Goal: Information Seeking & Learning: Learn about a topic

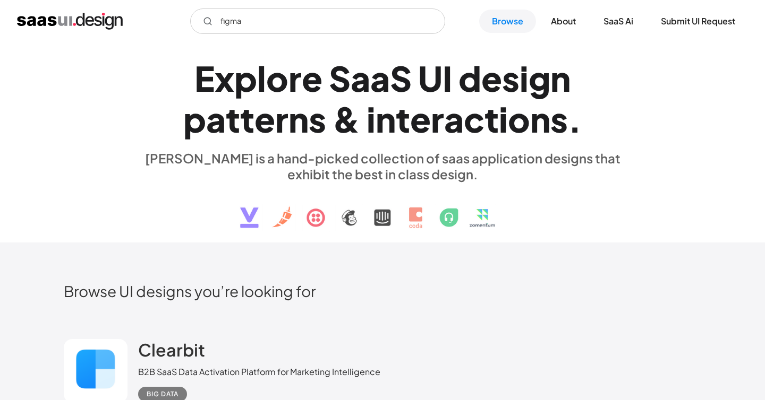
click at [281, 21] on input "figma" at bounding box center [317, 20] width 255 height 25
type input "figma"
click at [223, 70] on div "x" at bounding box center [225, 78] width 20 height 41
click at [518, 30] on link "Browse" at bounding box center [507, 21] width 57 height 23
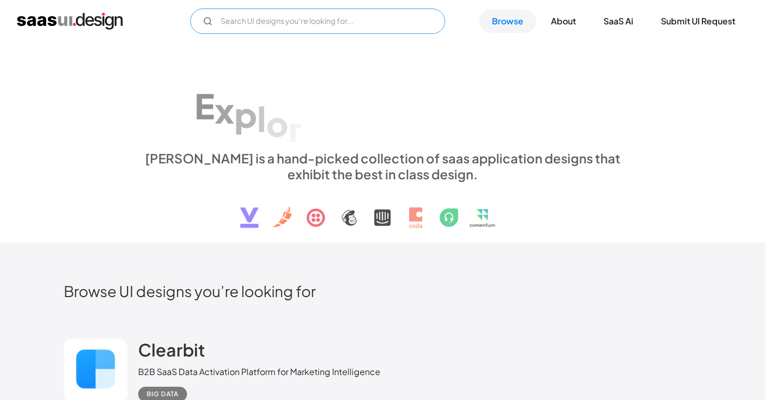
click at [360, 27] on input "Email Form" at bounding box center [317, 20] width 255 height 25
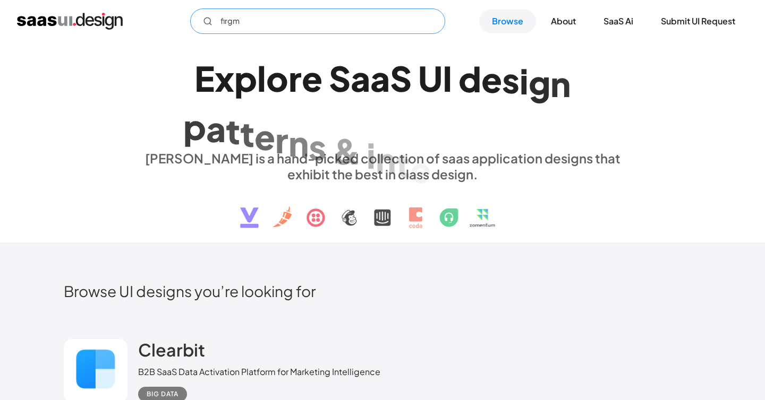
type input "firgma"
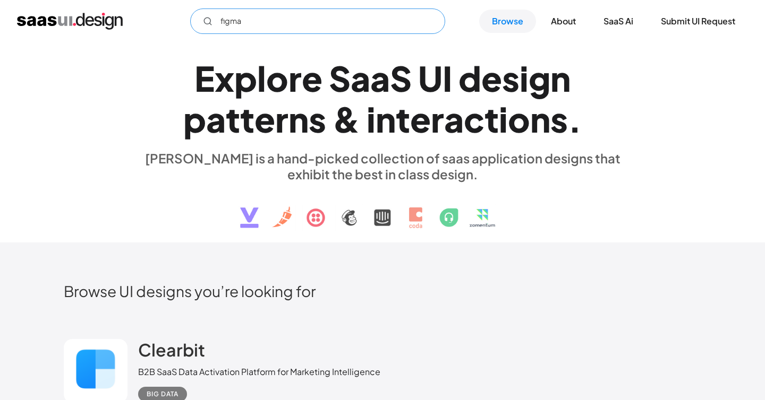
type input "figma"
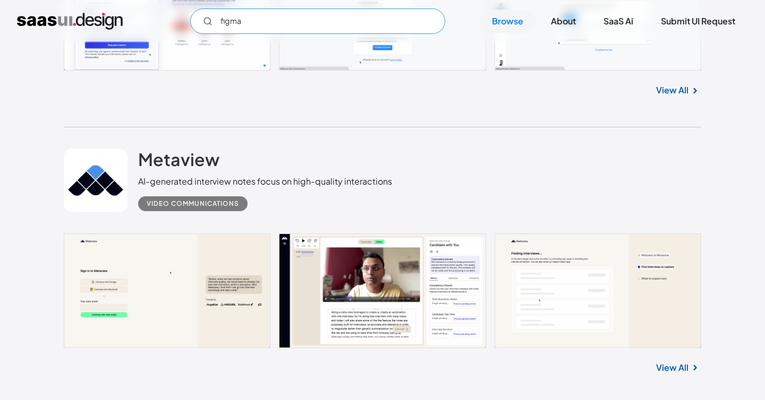
scroll to position [473, 0]
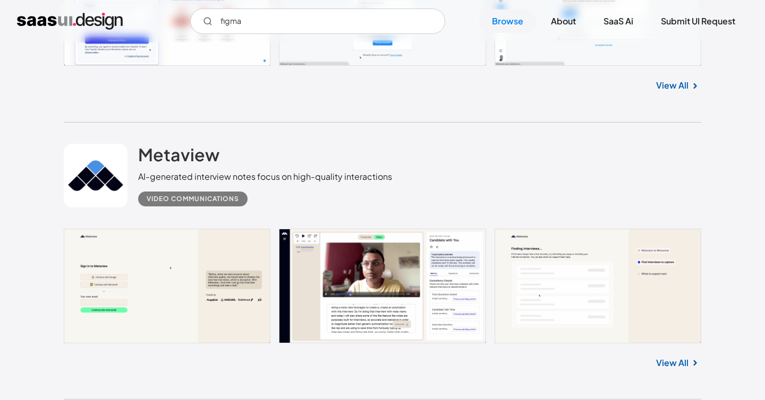
click at [676, 80] on link "View All" at bounding box center [672, 85] width 32 height 13
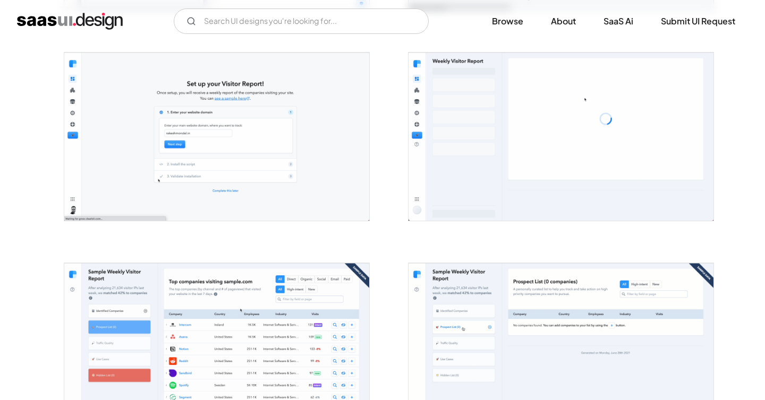
scroll to position [402, 0]
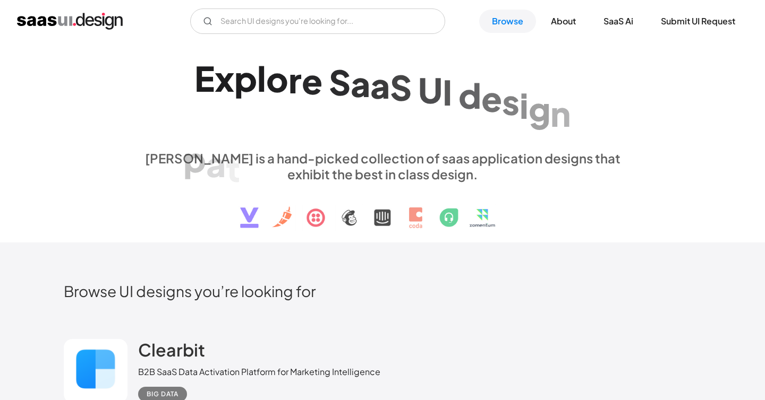
scroll to position [473, 0]
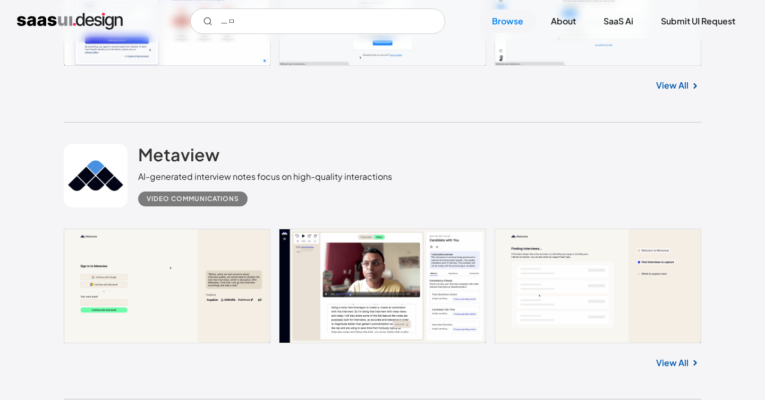
type input "ㅡ"
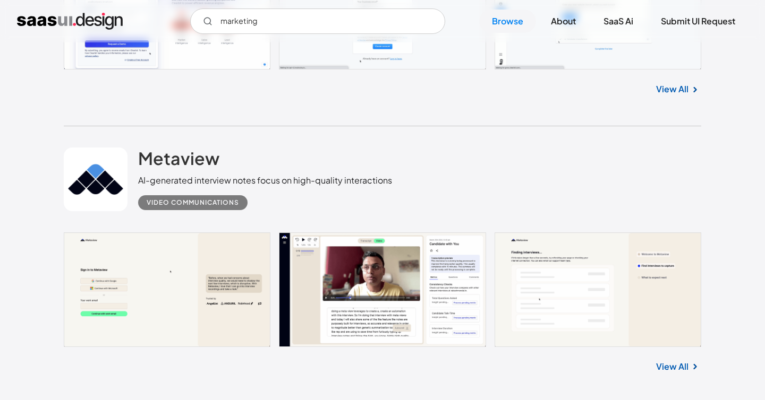
scroll to position [389, 0]
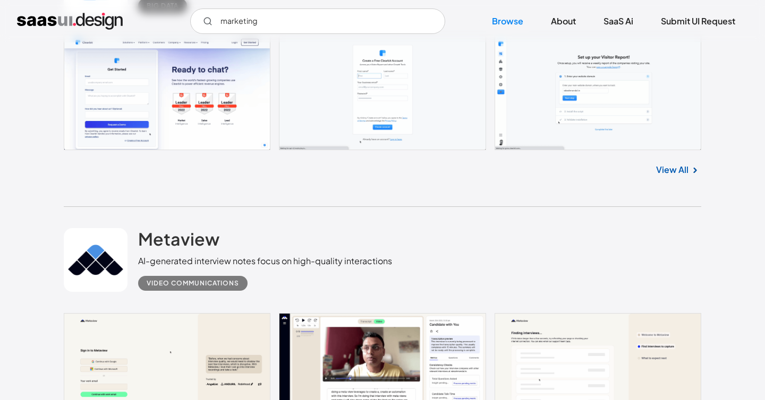
type input "marketing"
click at [207, 24] on icon "Email Form" at bounding box center [208, 21] width 10 height 10
click at [206, 24] on circle "Email Form" at bounding box center [207, 21] width 6 height 6
click at [271, 21] on input "marketing" at bounding box center [317, 20] width 255 height 25
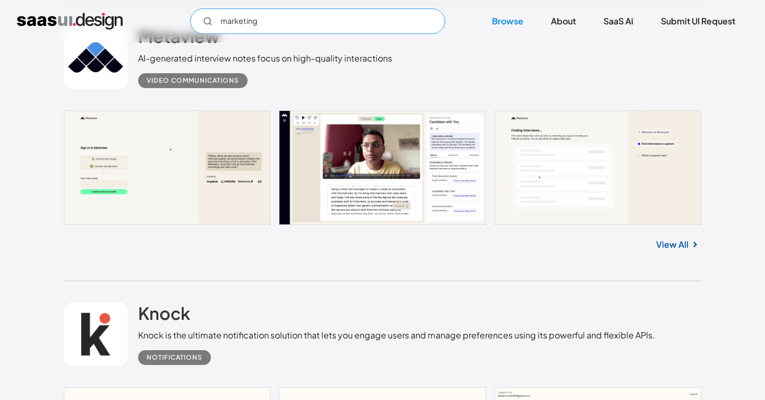
scroll to position [592, 0]
click at [661, 242] on link "View All" at bounding box center [672, 244] width 32 height 13
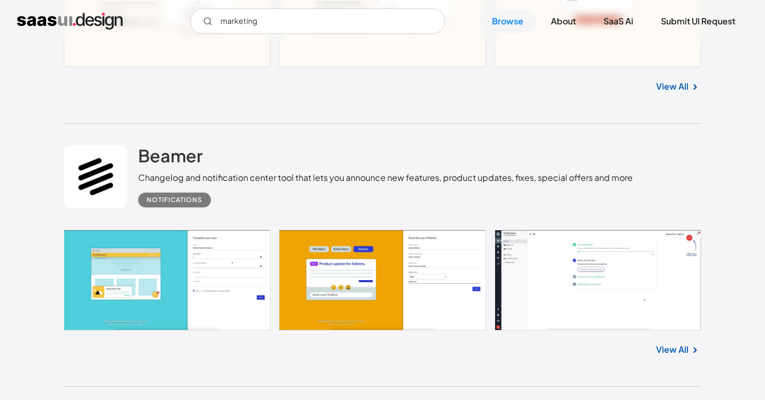
scroll to position [859, 0]
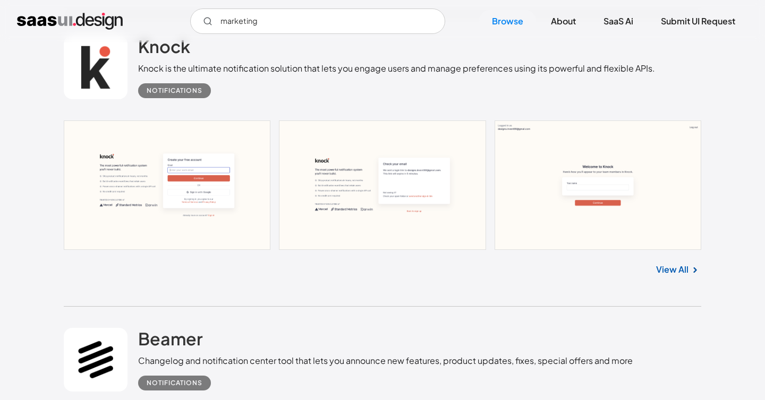
click at [671, 272] on link "View All" at bounding box center [672, 269] width 32 height 13
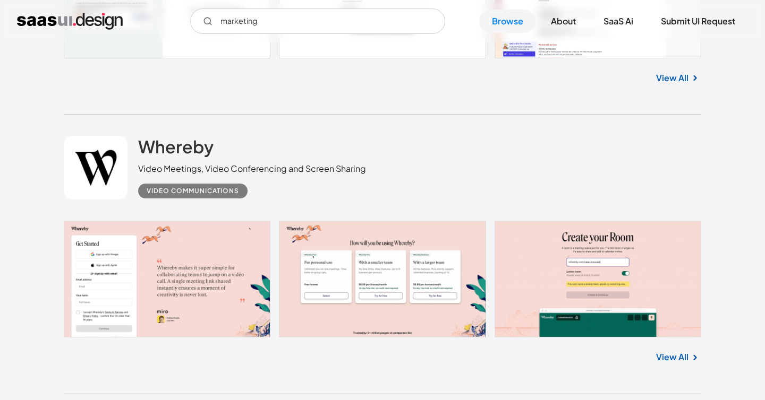
scroll to position [2163, 0]
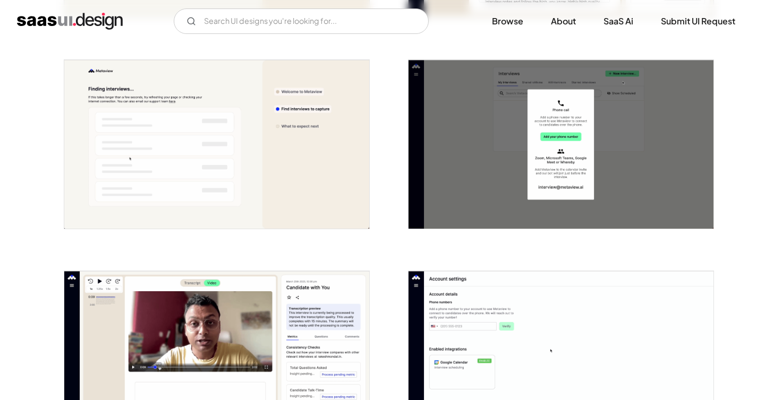
scroll to position [402, 0]
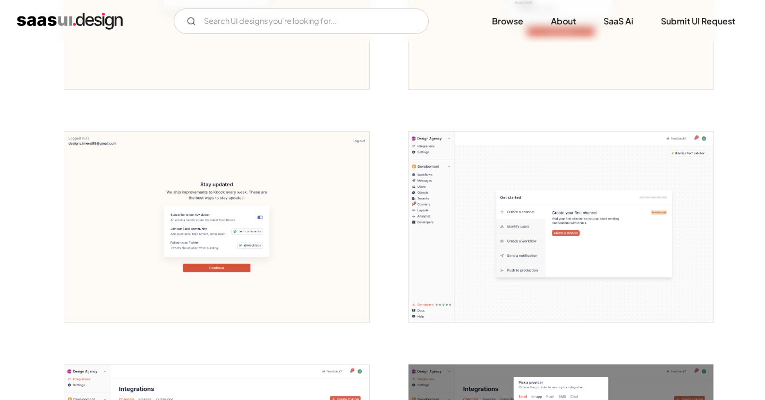
scroll to position [602, 0]
